Goal: Information Seeking & Learning: Learn about a topic

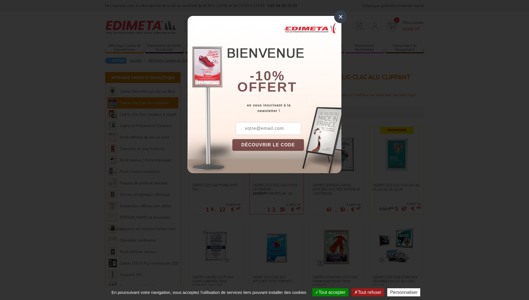
click at [338, 15] on div "×" at bounding box center [340, 16] width 13 height 13
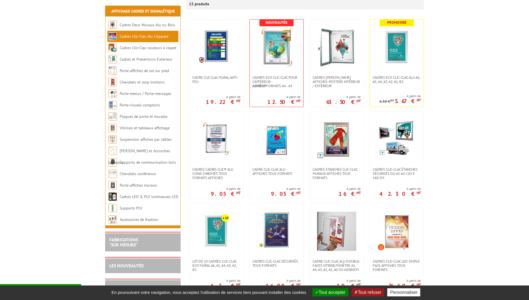
scroll to position [108, 0]
click at [266, 83] on strong "Adhésif" at bounding box center [260, 85] width 14 height 5
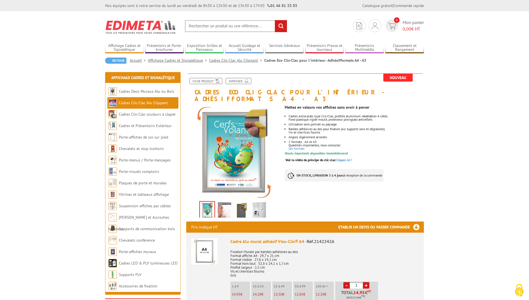
click at [227, 204] on img at bounding box center [224, 211] width 13 height 17
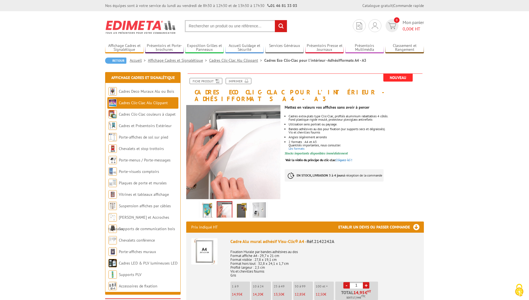
click at [244, 203] on img at bounding box center [241, 211] width 13 height 17
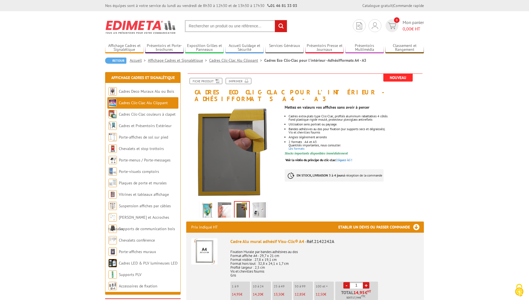
click at [271, 202] on div "Previous Next" at bounding box center [233, 209] width 94 height 20
click at [254, 204] on img at bounding box center [259, 211] width 13 height 17
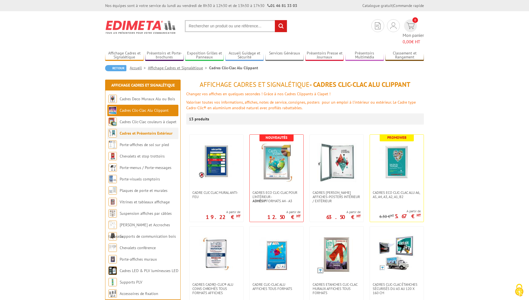
click at [144, 131] on link "Cadres et Présentoirs Extérieur" at bounding box center [146, 133] width 53 height 5
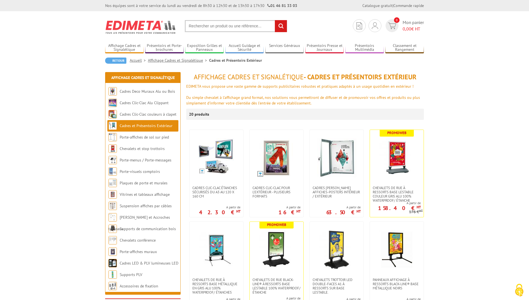
scroll to position [5, 0]
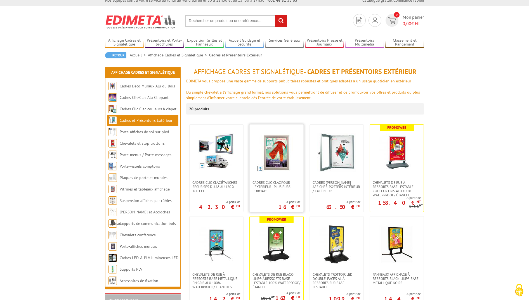
click at [281, 163] on img at bounding box center [276, 152] width 39 height 39
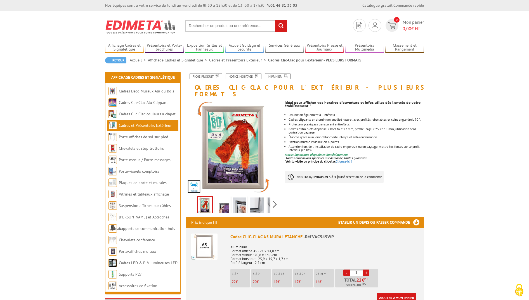
click at [226, 199] on img at bounding box center [222, 206] width 13 height 17
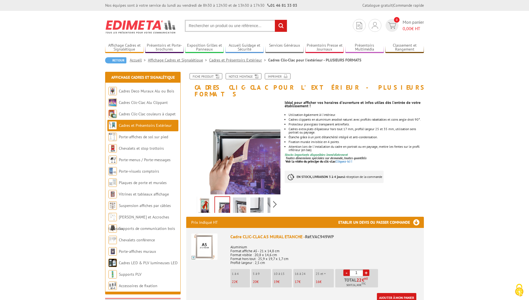
click at [237, 198] on img at bounding box center [239, 206] width 13 height 17
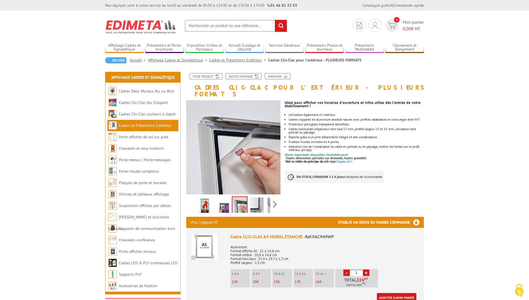
click at [261, 198] on img at bounding box center [256, 206] width 13 height 17
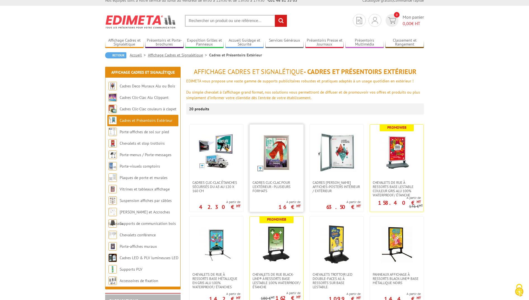
click at [265, 164] on img at bounding box center [276, 152] width 39 height 39
click at [261, 180] on link at bounding box center [277, 153] width 54 height 56
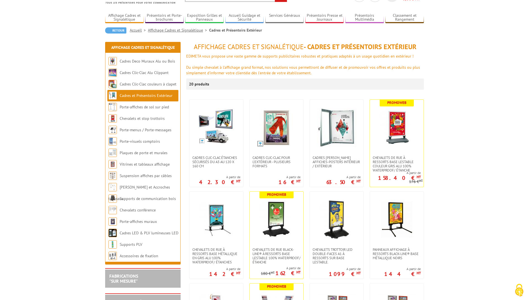
scroll to position [30, 0]
click at [145, 141] on link "Porte-visuels comptoirs" at bounding box center [140, 141] width 40 height 5
click at [152, 152] on link "Plaques de porte et murales" at bounding box center [144, 152] width 48 height 5
